Goal: Contribute content: Add original content to the website for others to see

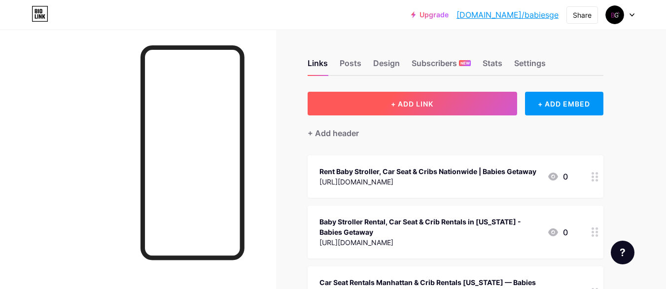
click at [399, 101] on span "+ ADD LINK" at bounding box center [412, 104] width 42 height 8
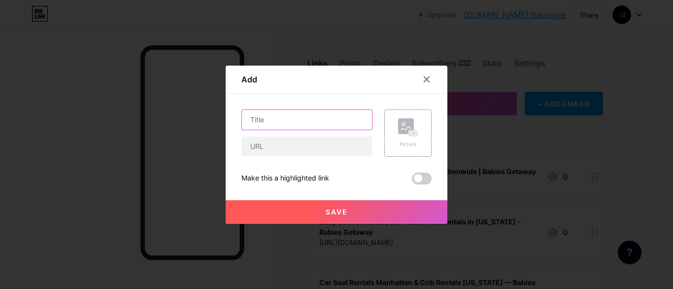
click at [275, 120] on input "text" at bounding box center [307, 120] width 130 height 20
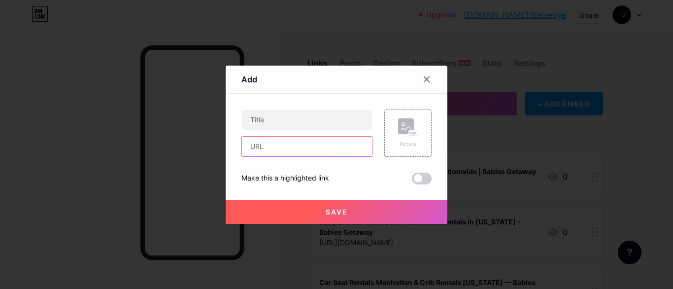
click at [265, 144] on input "text" at bounding box center [307, 147] width 130 height 20
paste input "[URL][DOMAIN_NAME]"
type input "[URL][DOMAIN_NAME]"
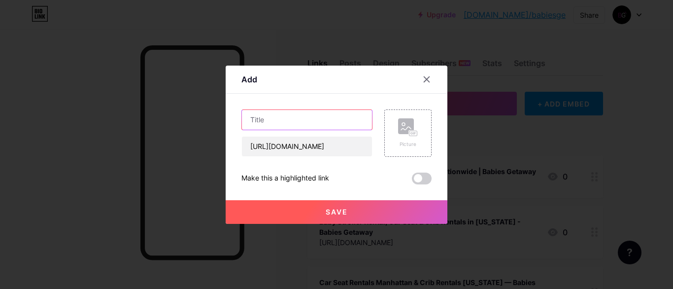
click at [269, 124] on input "text" at bounding box center [307, 120] width 130 height 20
paste input "Travel Light with Car Seat Rental [US_STATE] | Babies Getaway"
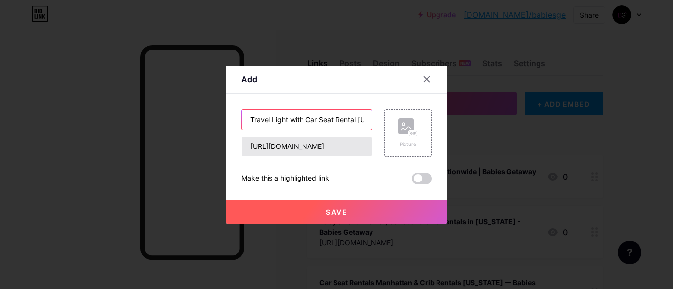
scroll to position [0, 76]
type input "Travel Light with Car Seat Rental [US_STATE] | Babies Getaway"
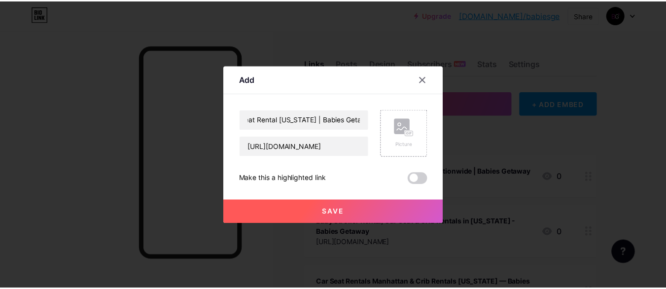
scroll to position [0, 0]
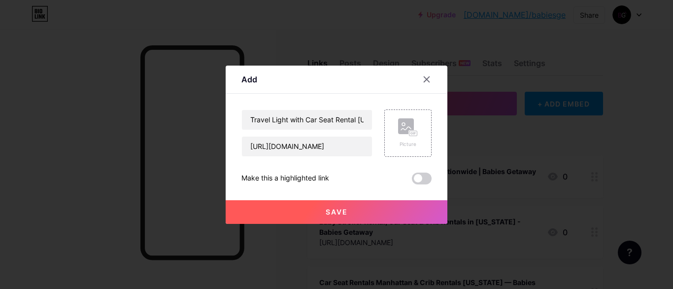
click at [316, 211] on button "Save" at bounding box center [337, 212] width 222 height 24
